Goal: Complete application form

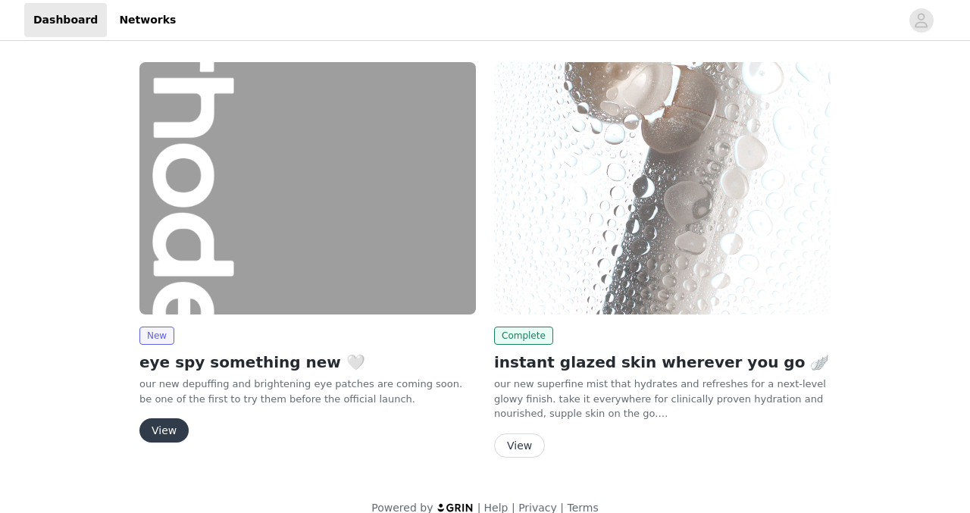
scroll to position [20, 0]
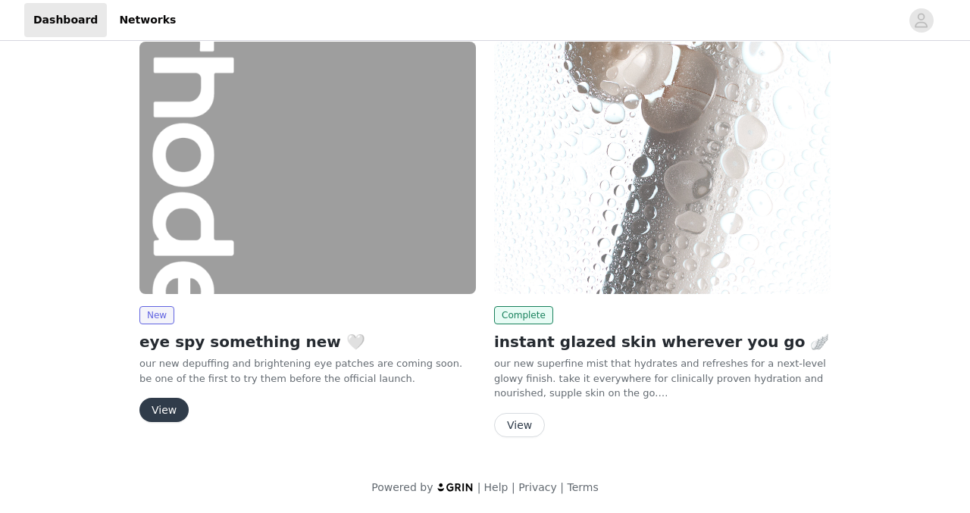
click at [167, 404] on button "View" at bounding box center [163, 410] width 49 height 24
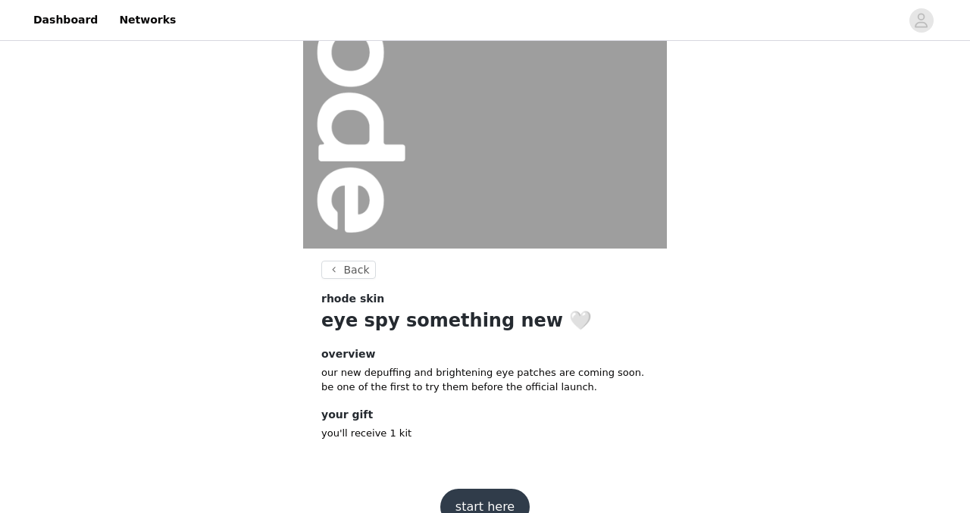
scroll to position [190, 0]
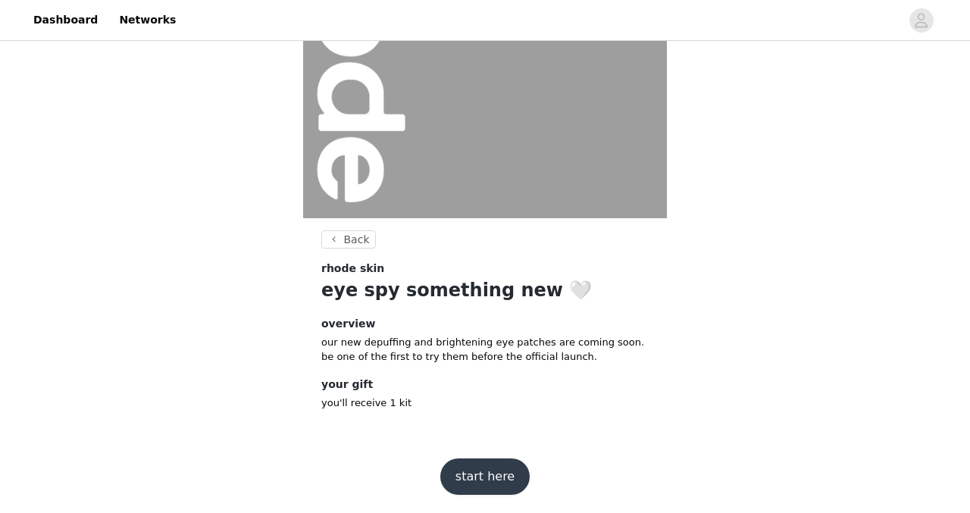
click at [487, 483] on button "start here" at bounding box center [484, 476] width 89 height 36
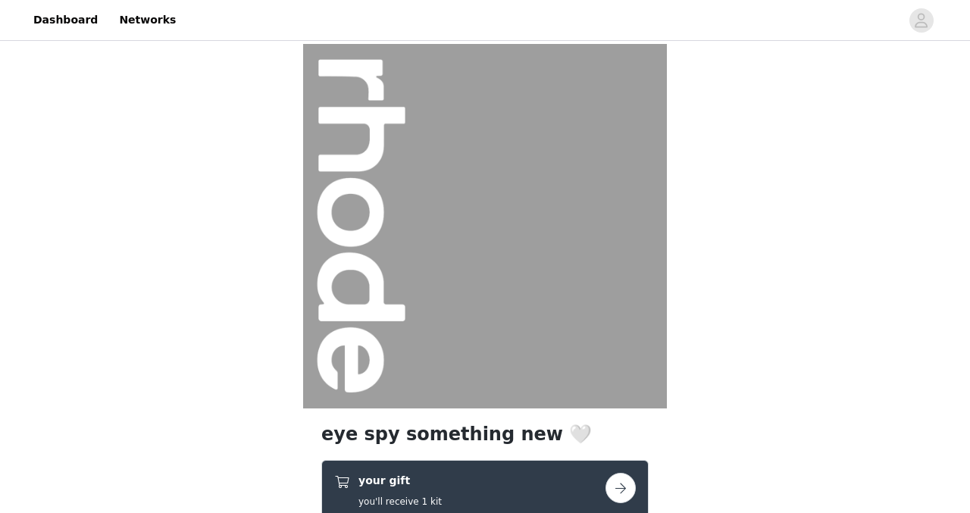
scroll to position [330, 0]
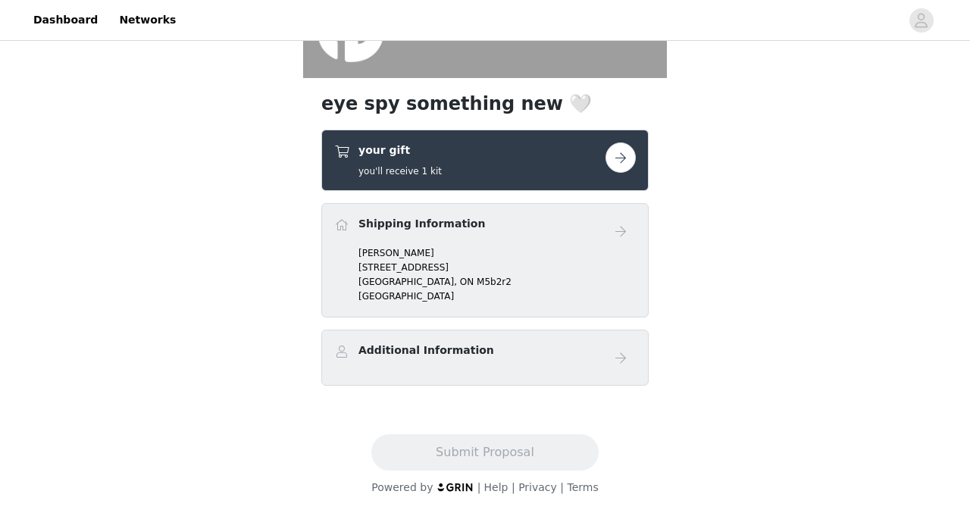
click at [628, 158] on button "button" at bounding box center [620, 157] width 30 height 30
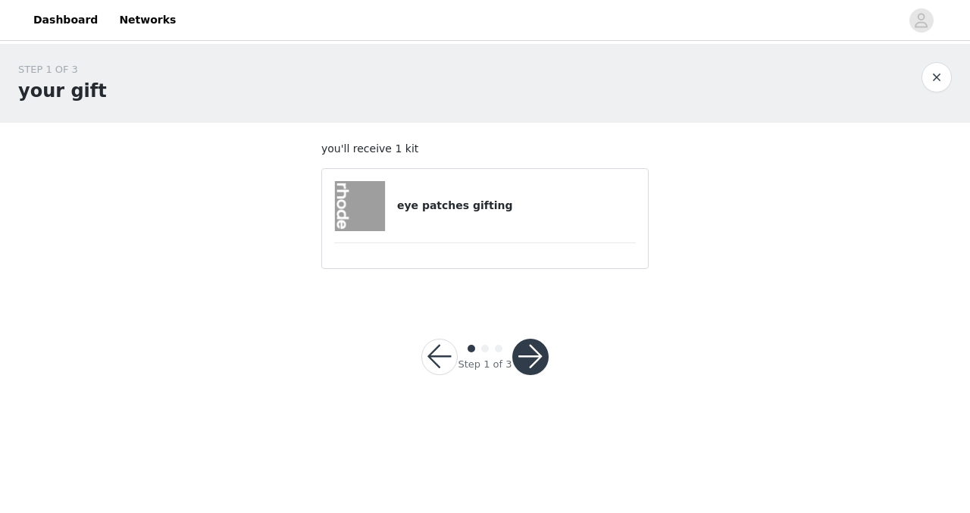
click at [522, 343] on button "button" at bounding box center [530, 357] width 36 height 36
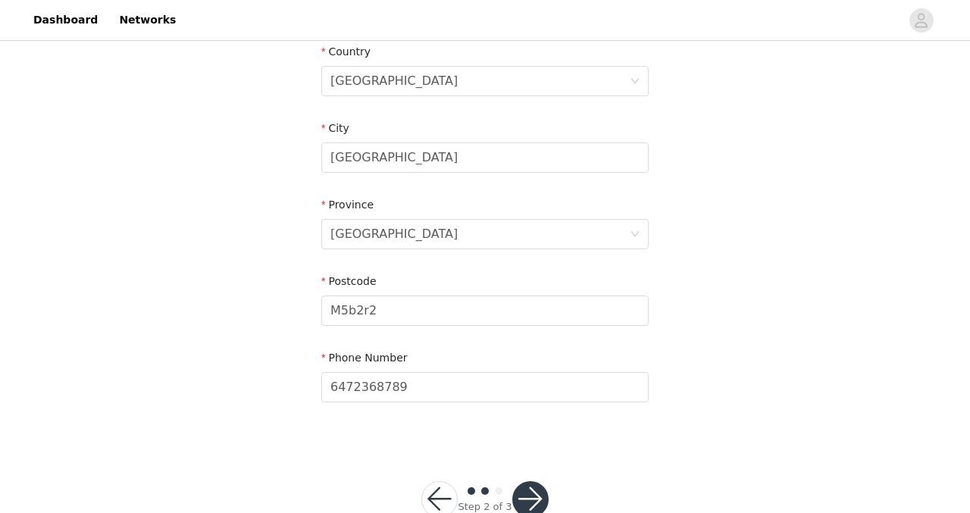
scroll to position [520, 0]
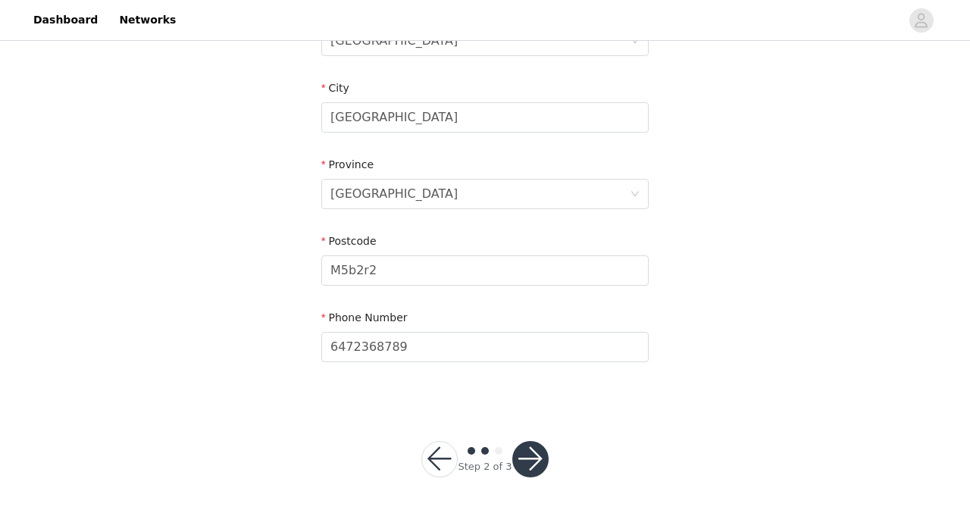
click at [543, 454] on button "button" at bounding box center [530, 459] width 36 height 36
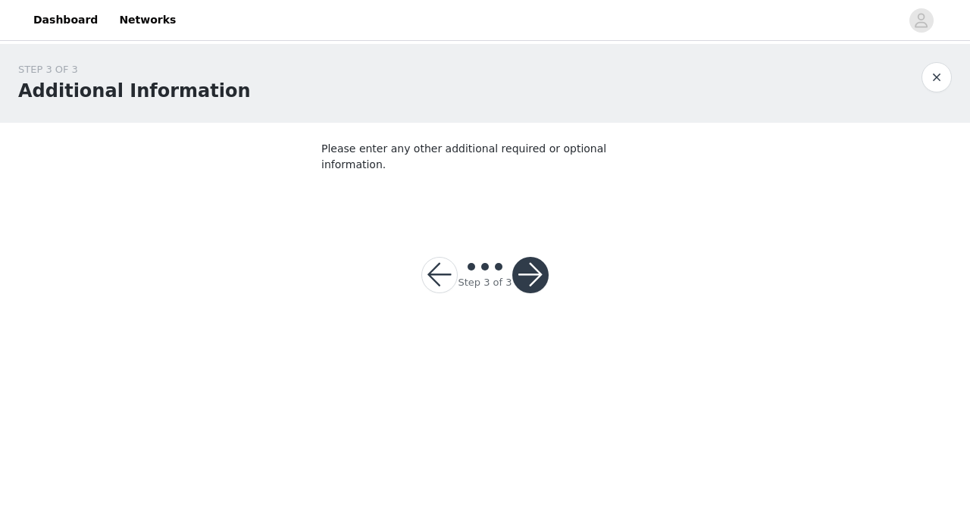
click at [539, 258] on button "button" at bounding box center [530, 275] width 36 height 36
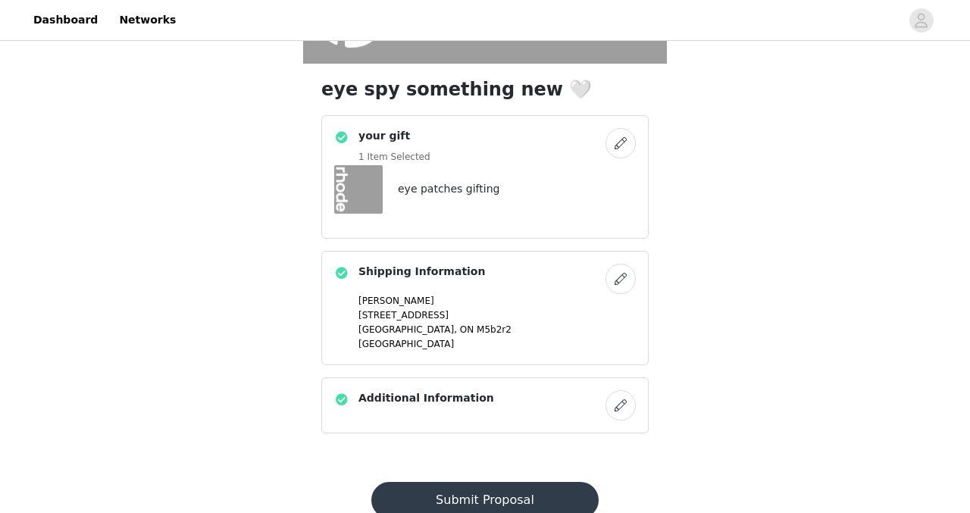
scroll to position [393, 0]
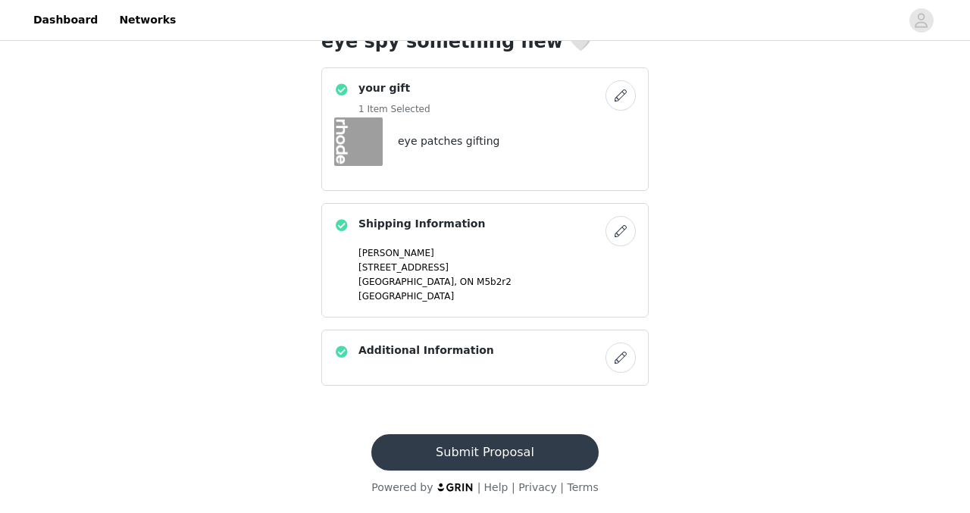
click at [498, 449] on button "Submit Proposal" at bounding box center [484, 452] width 227 height 36
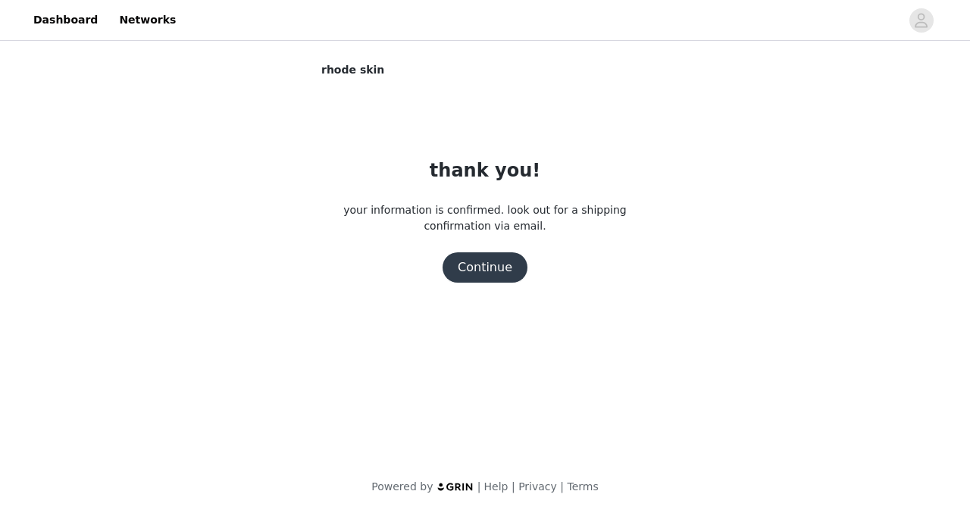
scroll to position [0, 0]
click at [510, 267] on button "Continue" at bounding box center [485, 267] width 85 height 30
